Goal: Find specific page/section: Find specific page/section

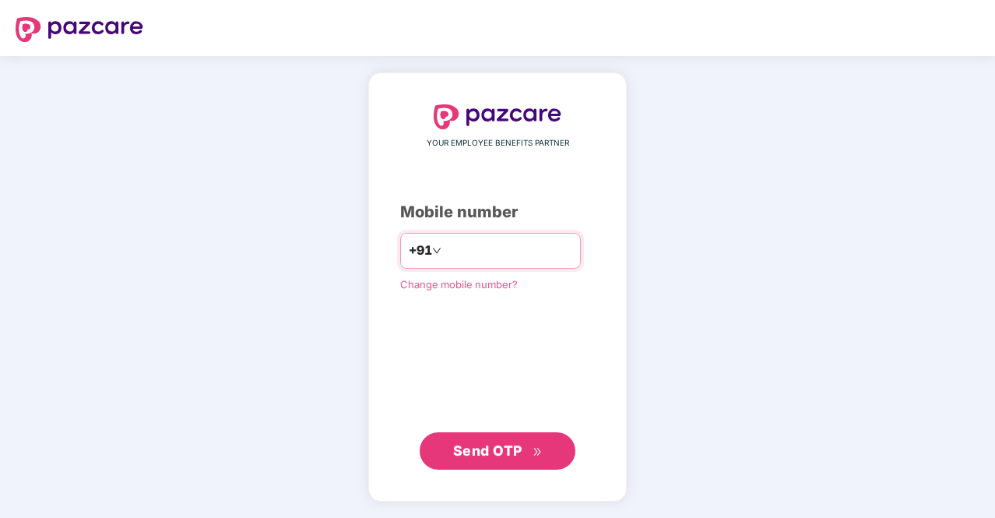
type input "**********"
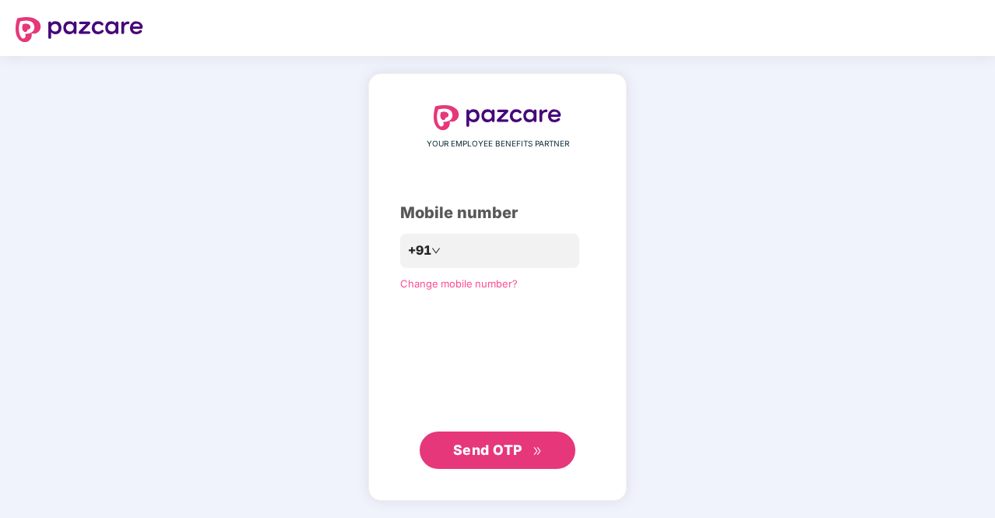
click at [534, 446] on span "Send OTP" at bounding box center [498, 450] width 90 height 22
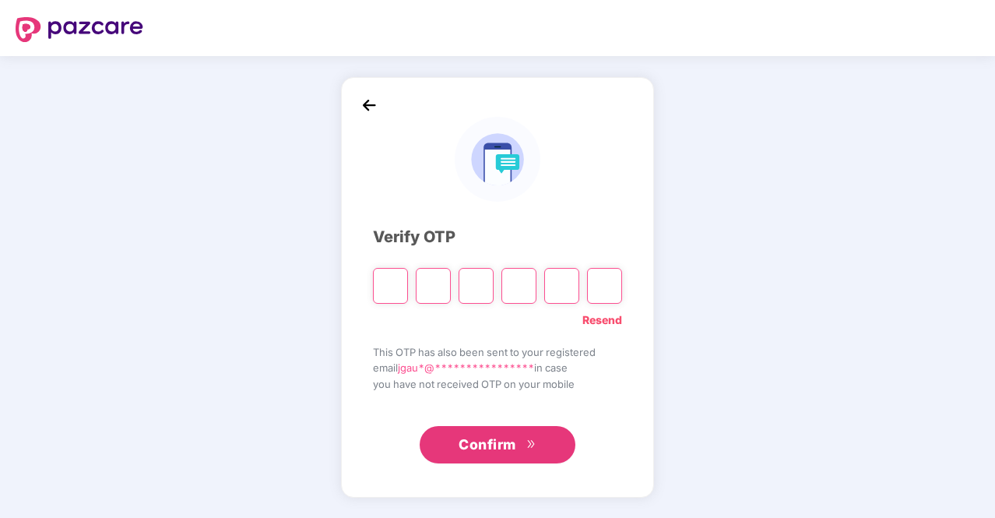
type input "*"
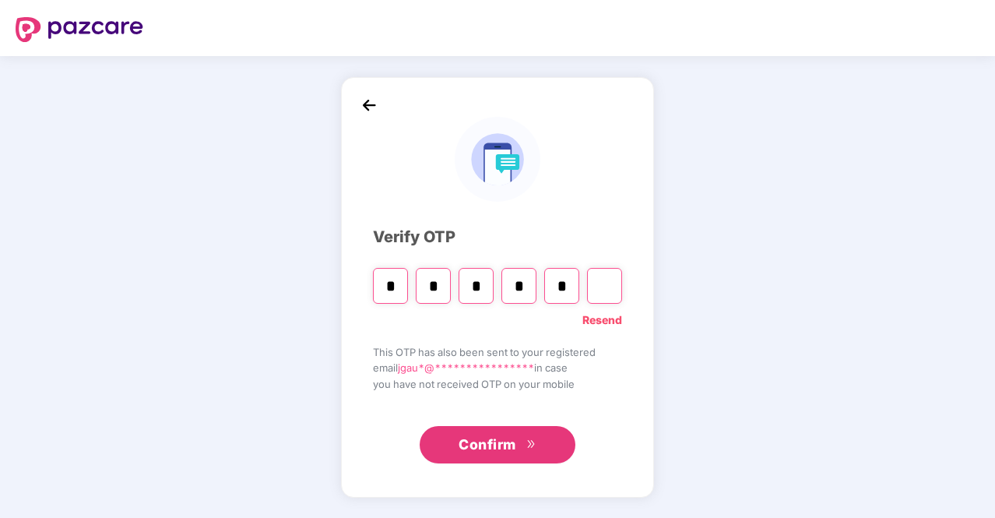
type input "*"
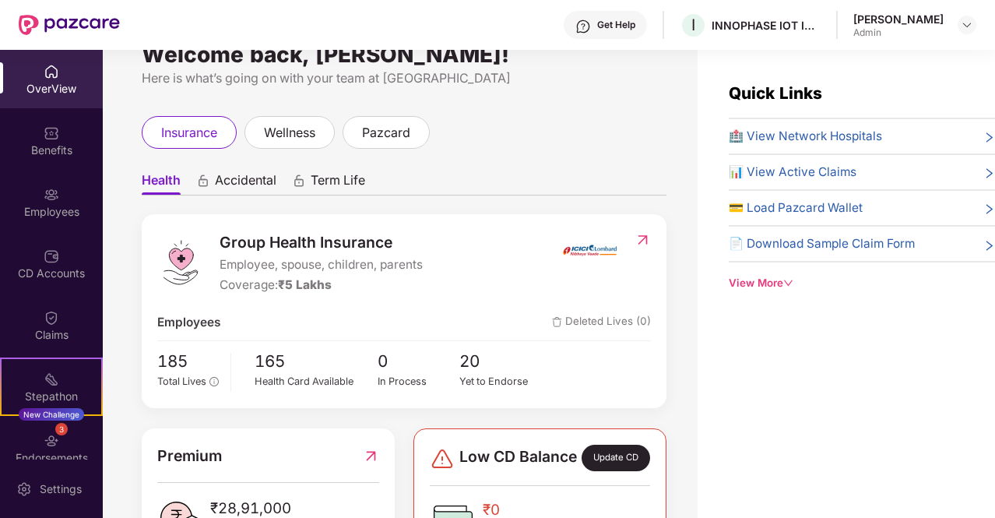
scroll to position [33, 0]
click at [51, 217] on div "Employees" at bounding box center [51, 212] width 103 height 16
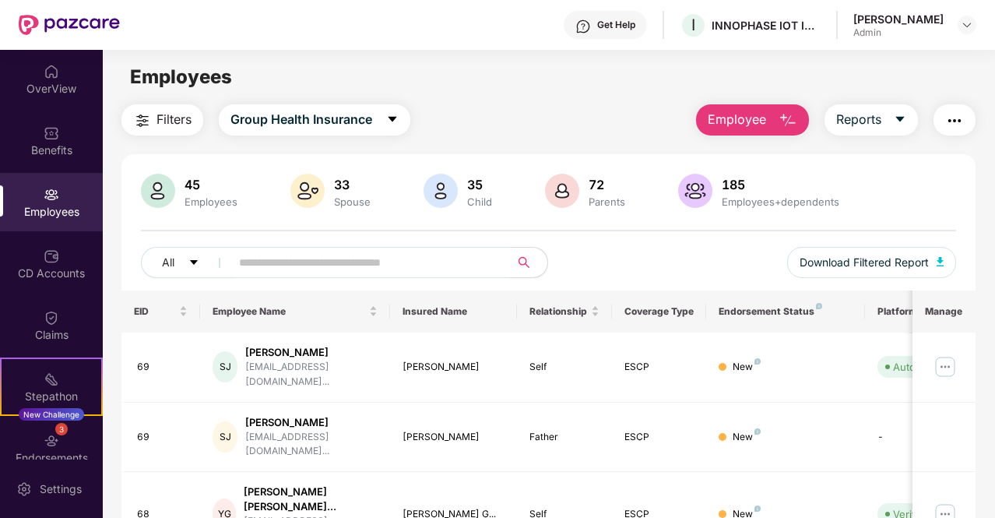
click at [279, 264] on input "text" at bounding box center [364, 262] width 250 height 23
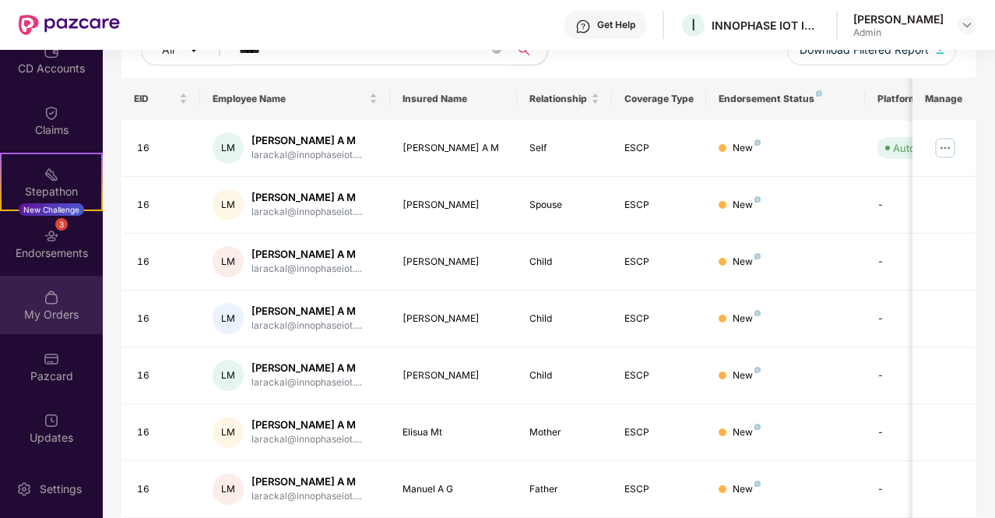
scroll to position [265, 0]
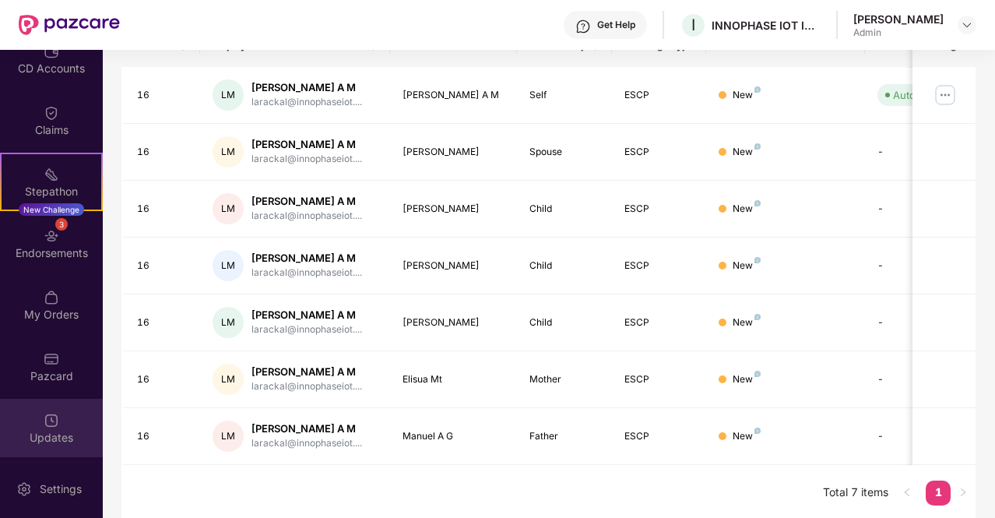
type input "*****"
click at [48, 418] on img at bounding box center [52, 421] width 16 height 16
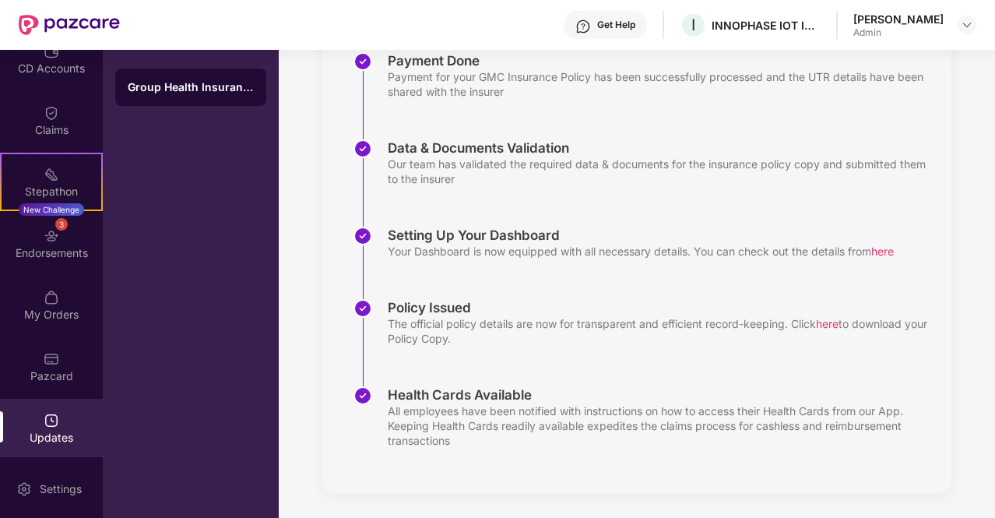
click at [227, 90] on div "Group Health Insurance" at bounding box center [191, 87] width 126 height 16
